Goal: Find specific page/section: Find specific page/section

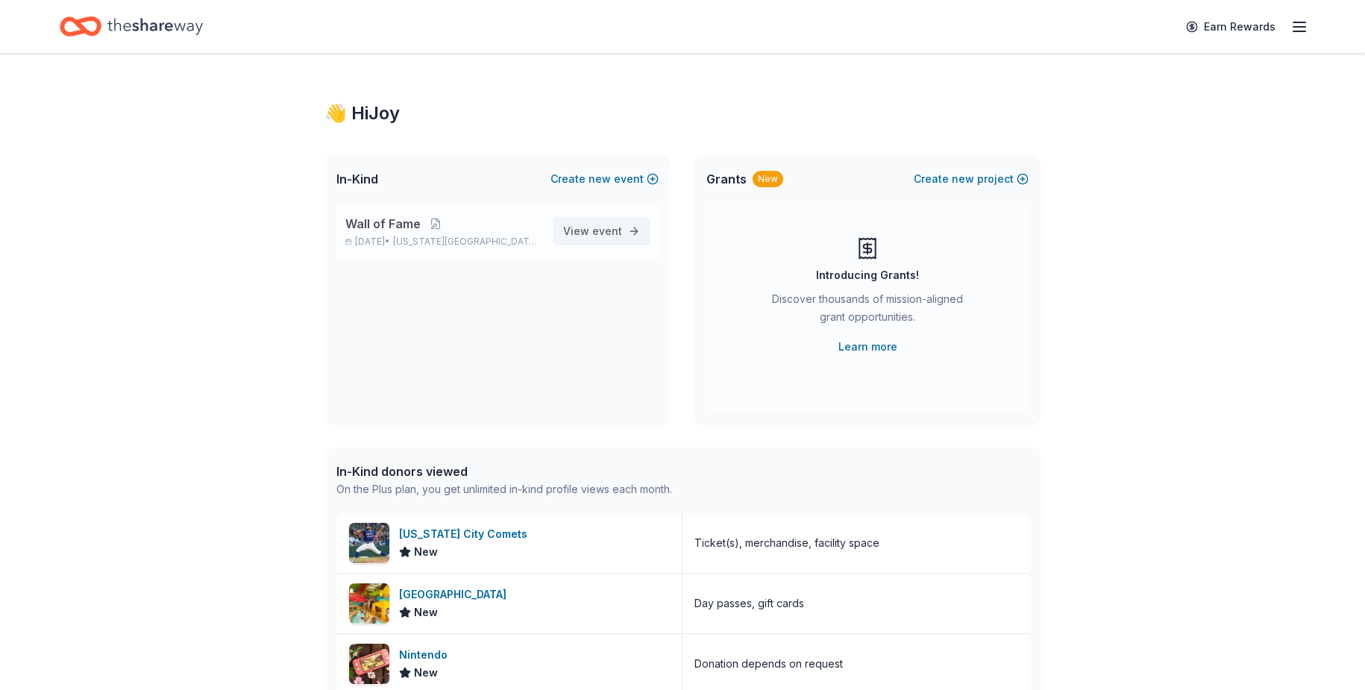
click at [584, 225] on span "View event" at bounding box center [592, 231] width 59 height 18
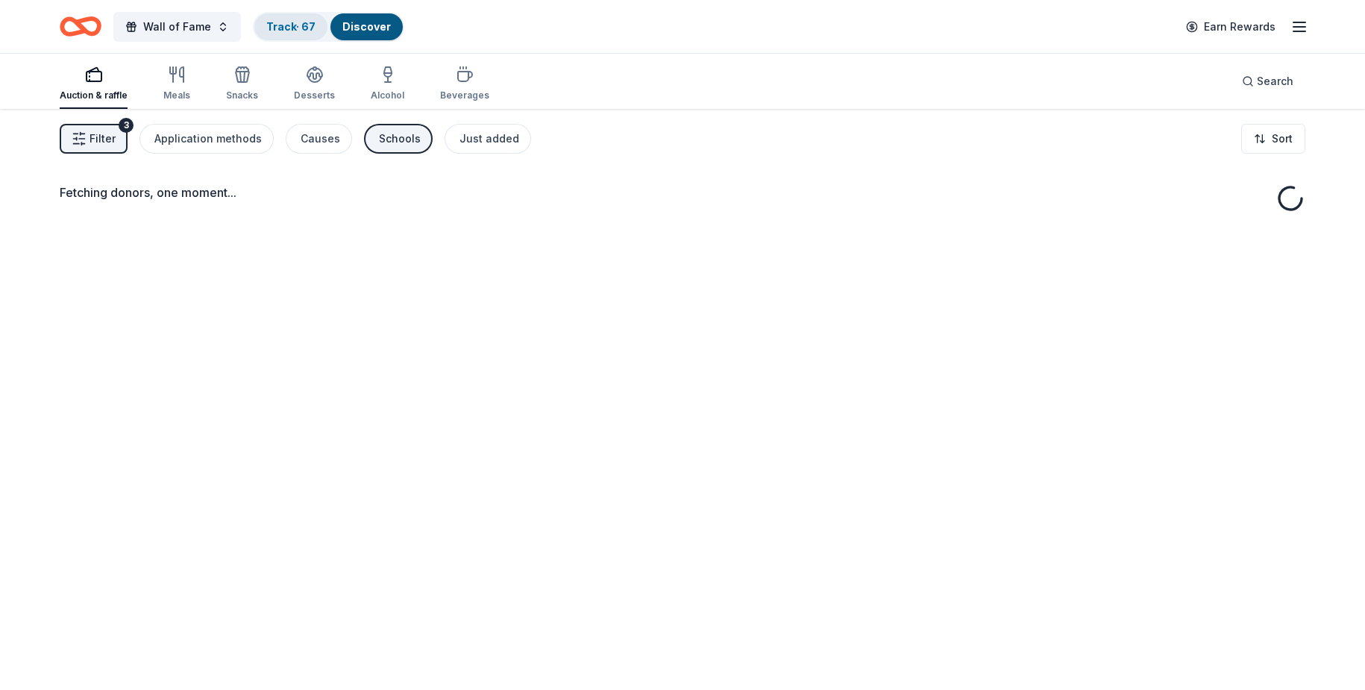
click at [289, 25] on link "Track · 67" at bounding box center [290, 26] width 49 height 13
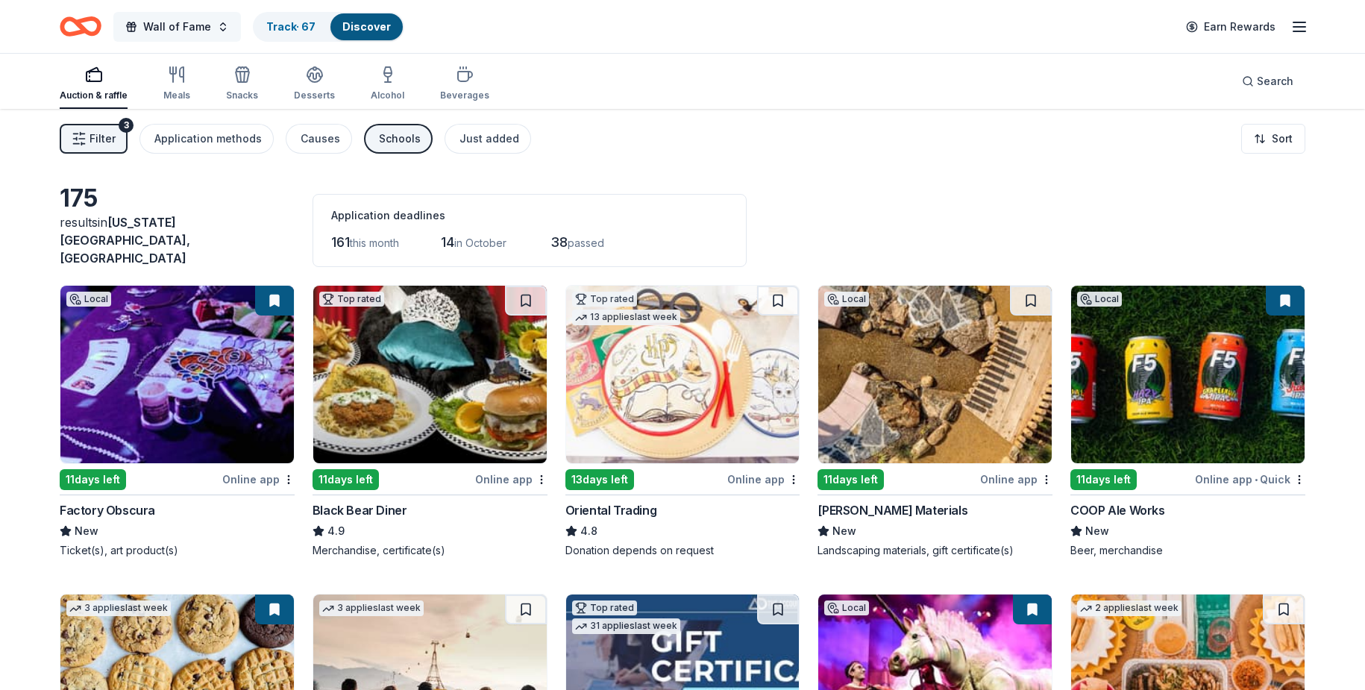
click at [181, 28] on span "Wall of Fame" at bounding box center [177, 27] width 68 height 18
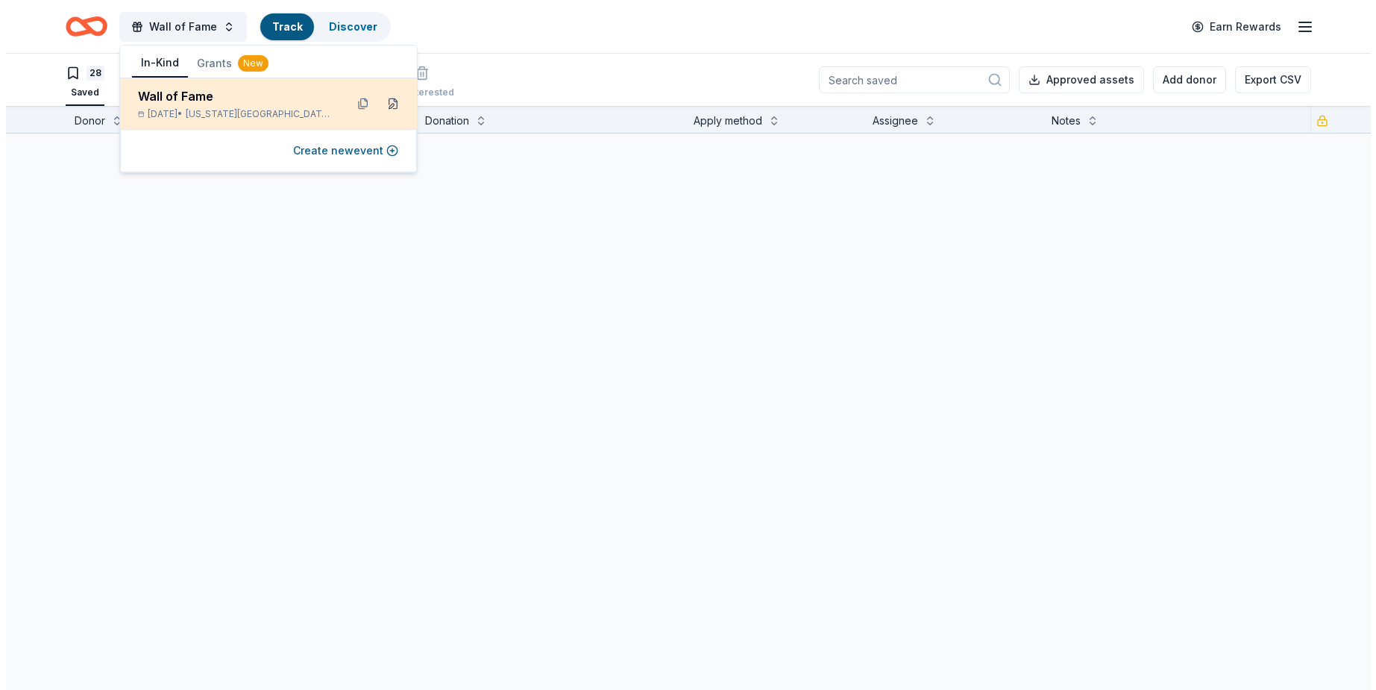
scroll to position [1, 0]
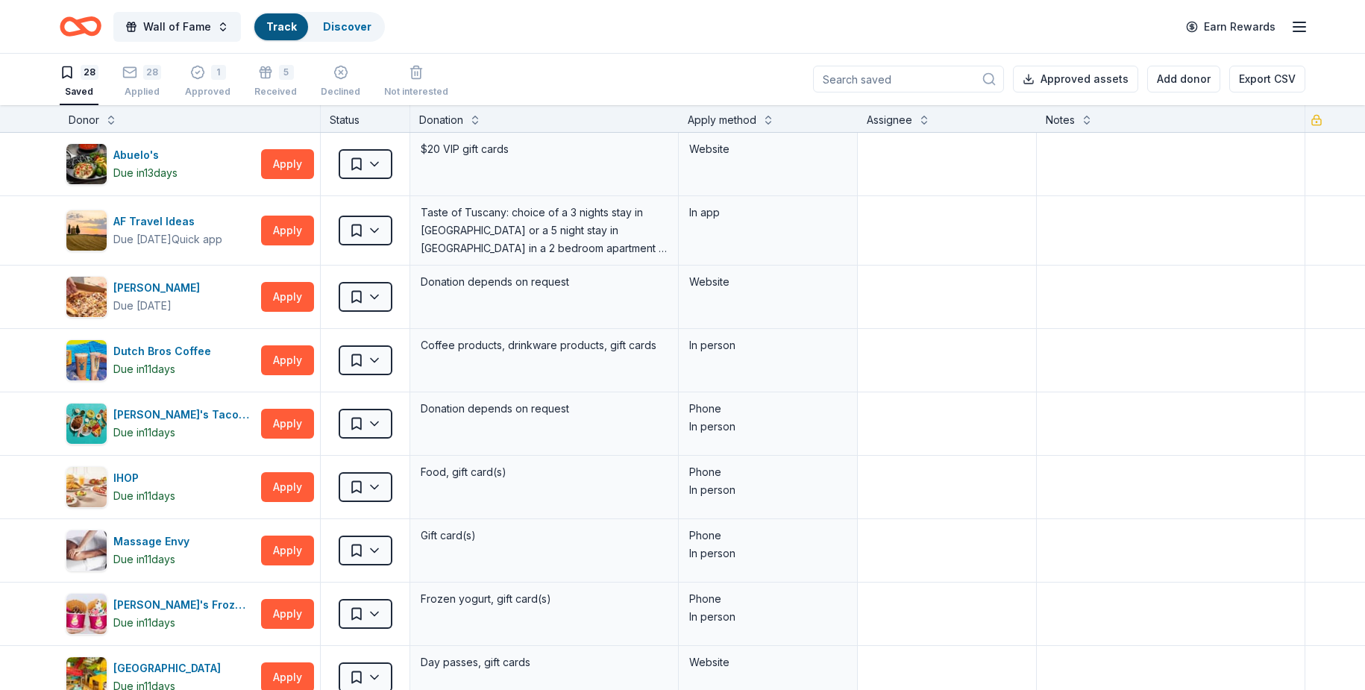
click at [386, 107] on div "Status" at bounding box center [366, 118] width 90 height 27
click at [217, 31] on button "Wall of Fame" at bounding box center [177, 27] width 128 height 30
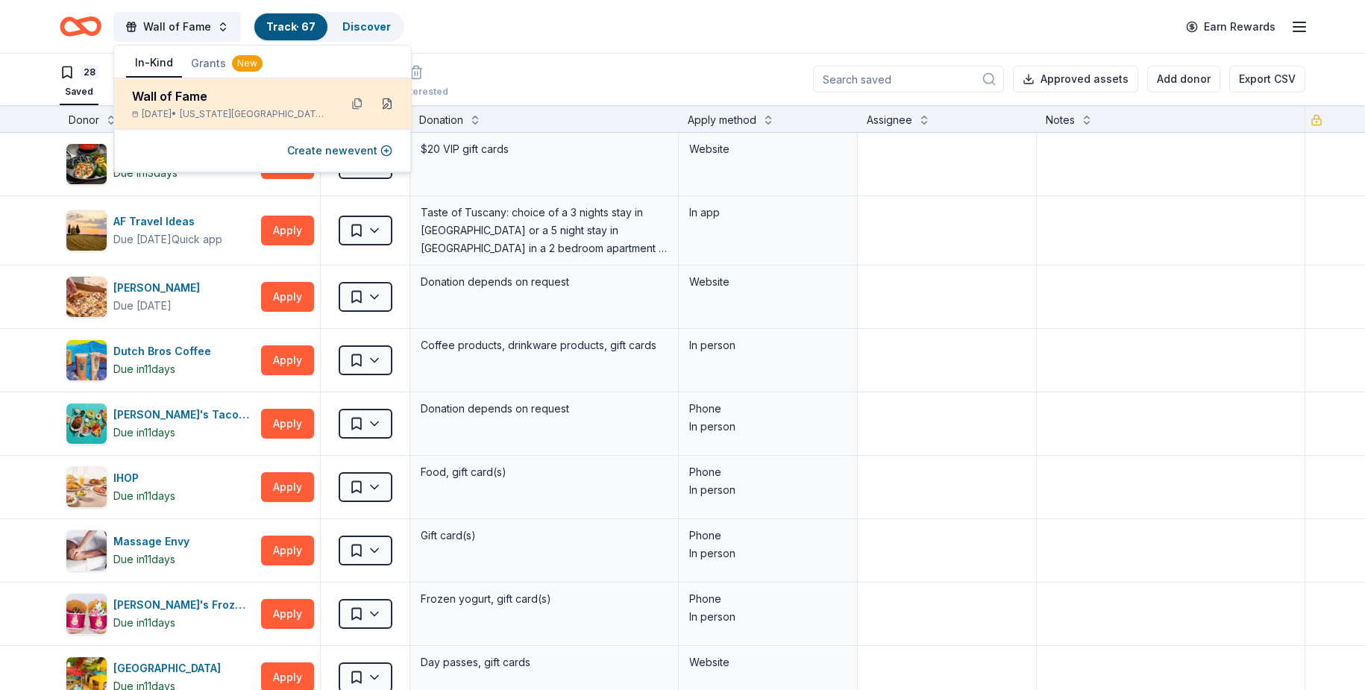
click at [384, 101] on button at bounding box center [387, 104] width 24 height 24
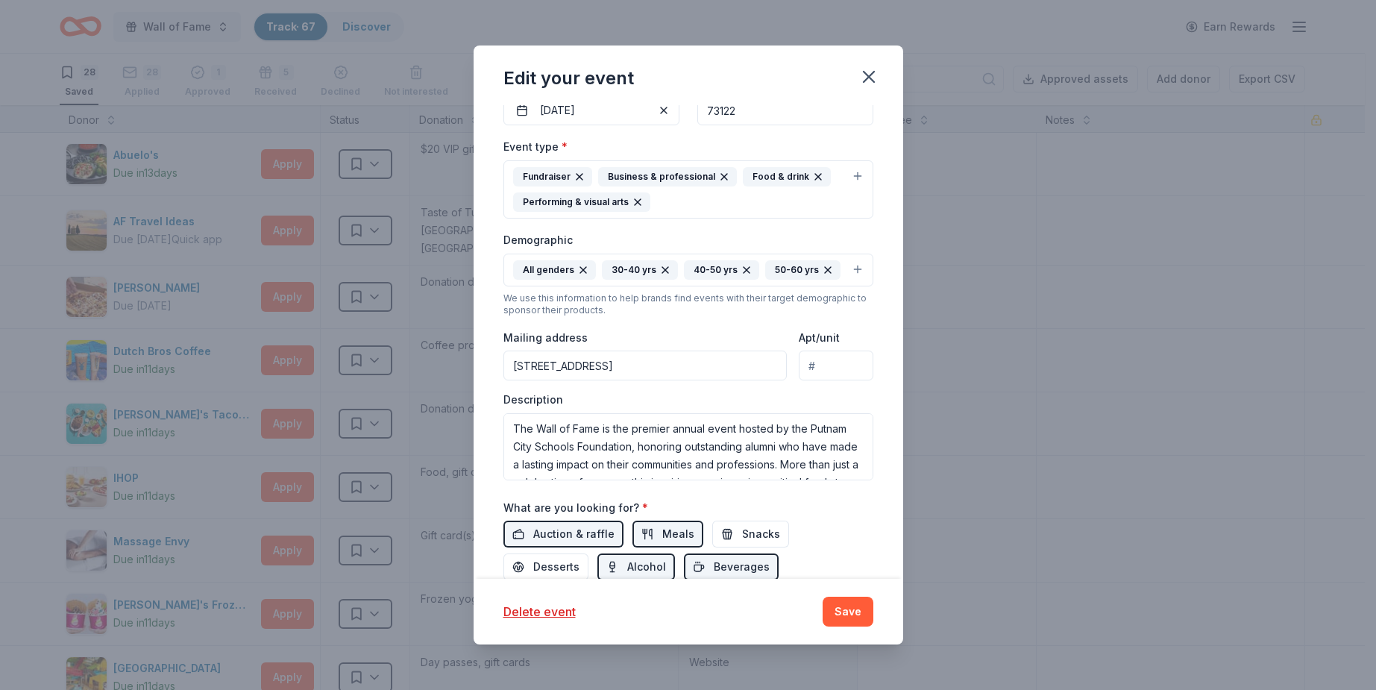
scroll to position [385, 0]
